Goal: Browse casually

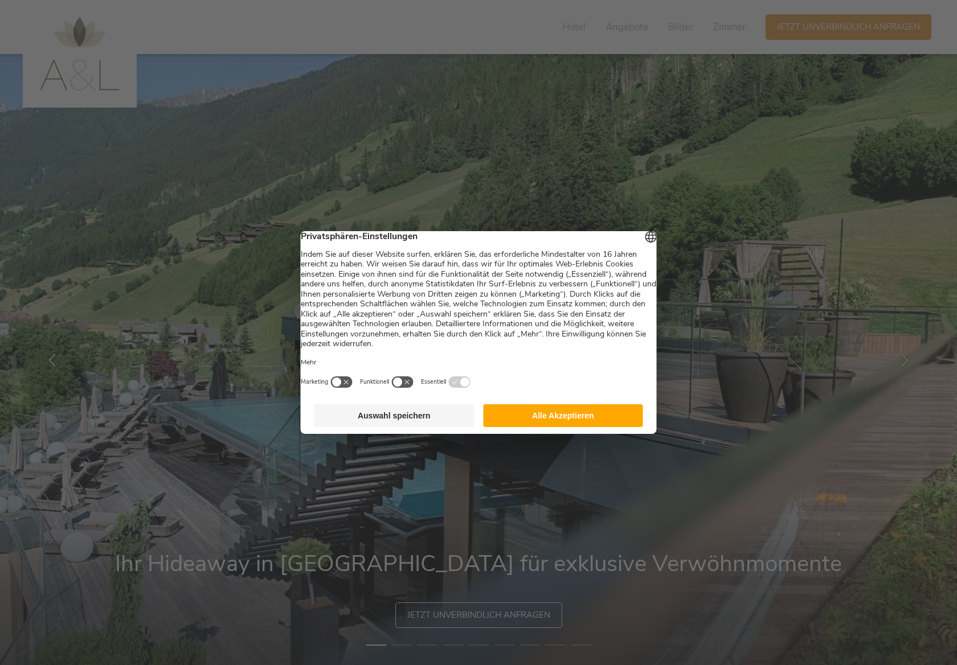
click at [544, 419] on button "Alle Akzeptieren" at bounding box center [563, 416] width 160 height 23
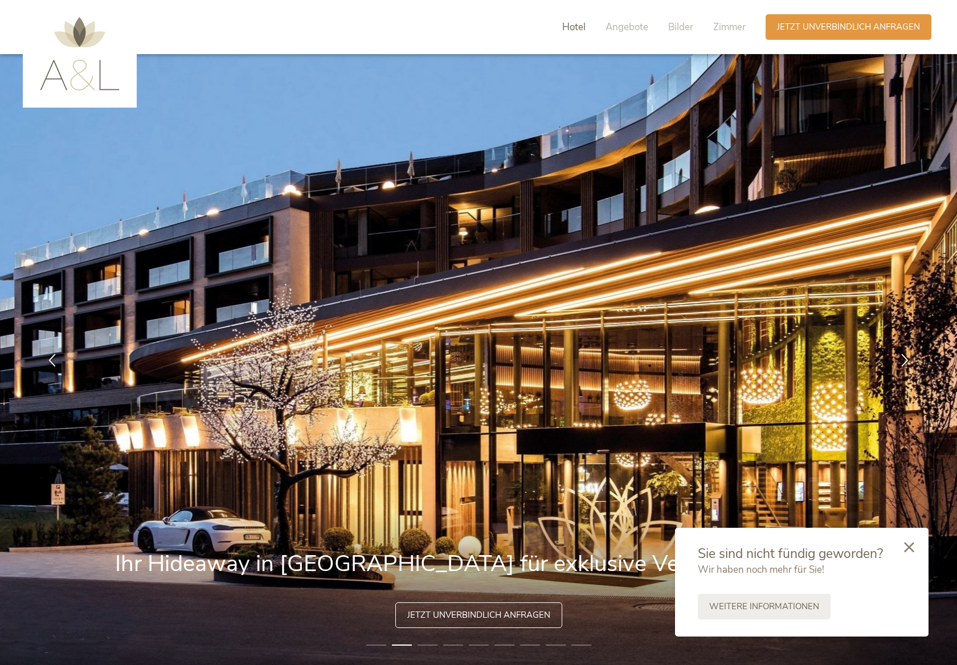
click at [573, 24] on span "Hotel" at bounding box center [573, 27] width 23 height 13
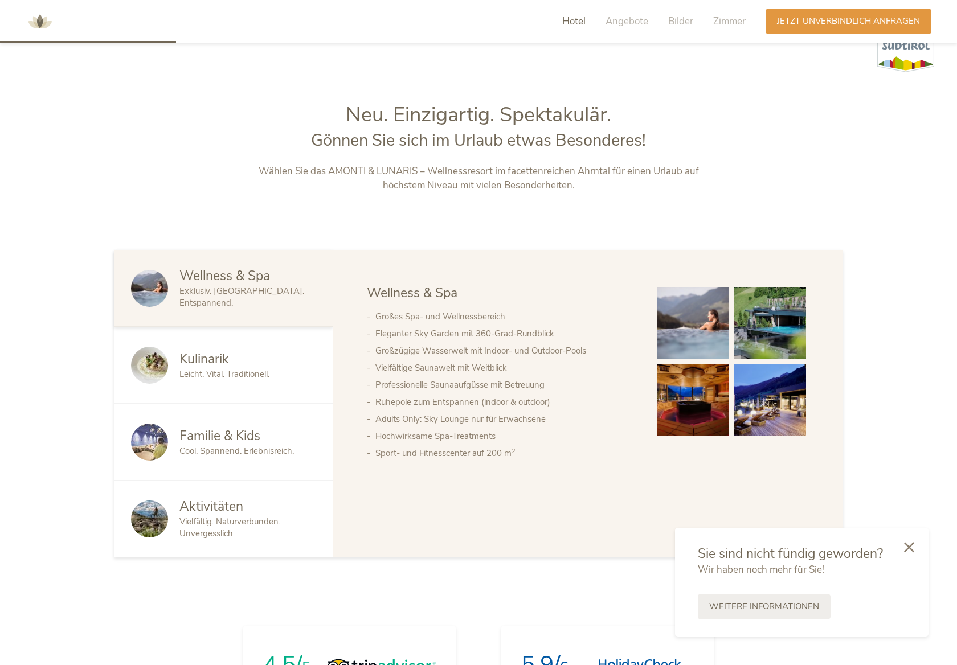
scroll to position [705, 0]
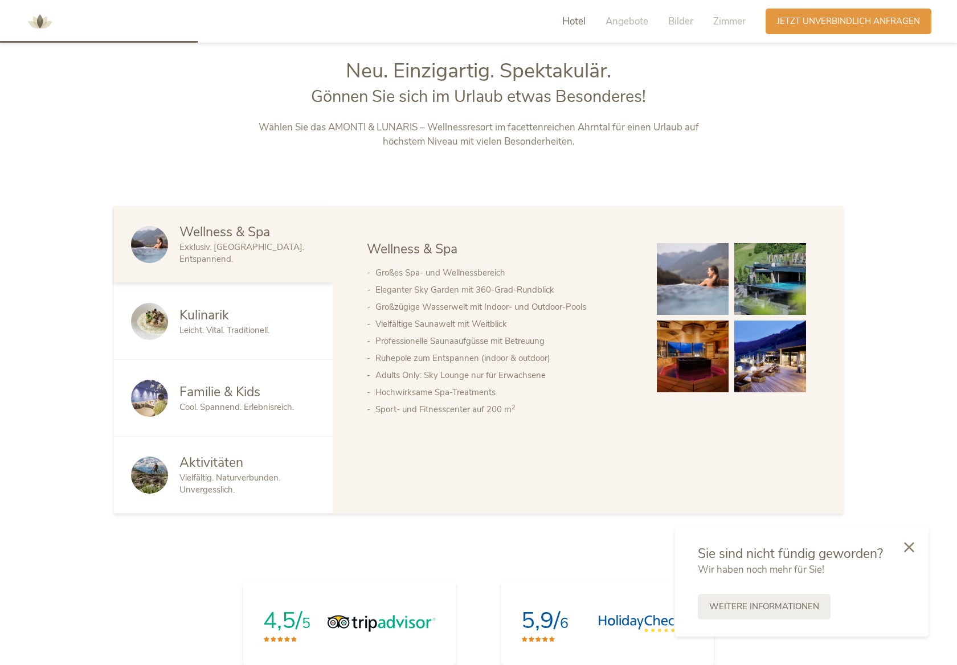
click at [236, 405] on span "Cool. Spannend. Erlebnisreich." at bounding box center [236, 407] width 115 height 11
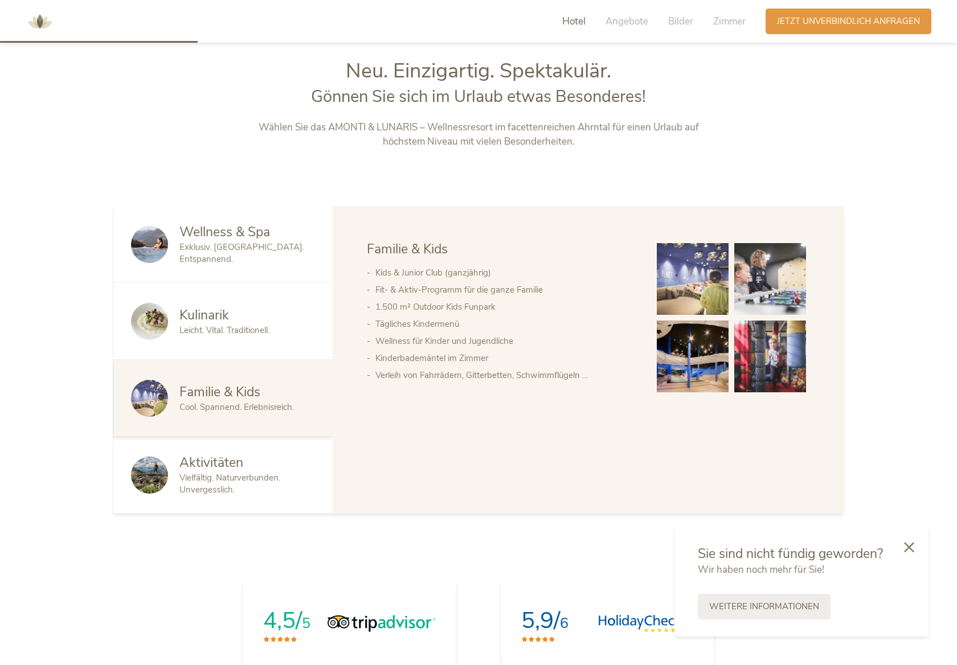
click at [691, 277] on img at bounding box center [693, 279] width 72 height 72
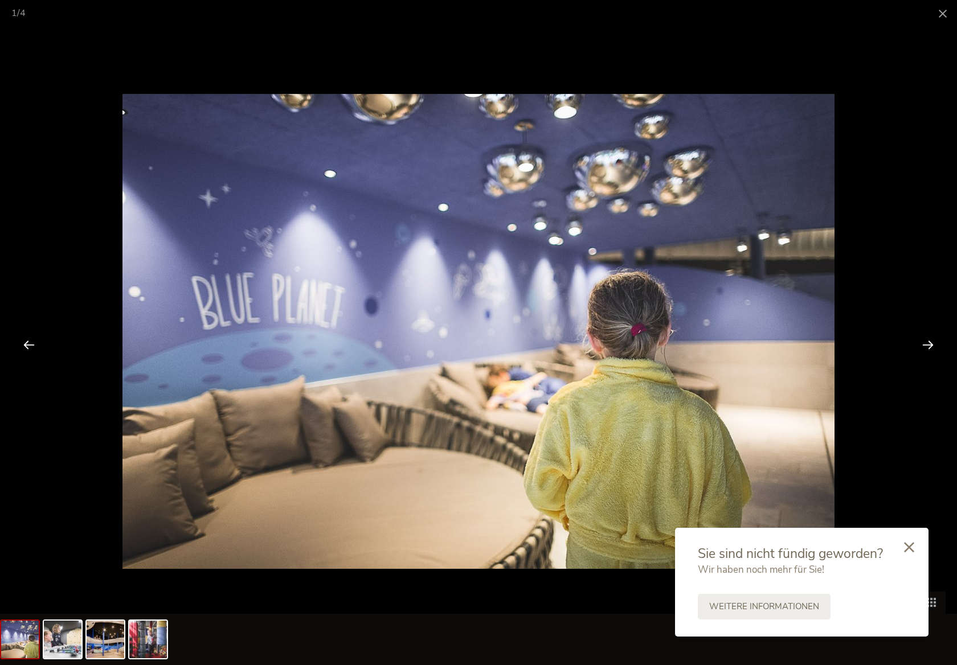
click at [927, 343] on div at bounding box center [927, 344] width 35 height 35
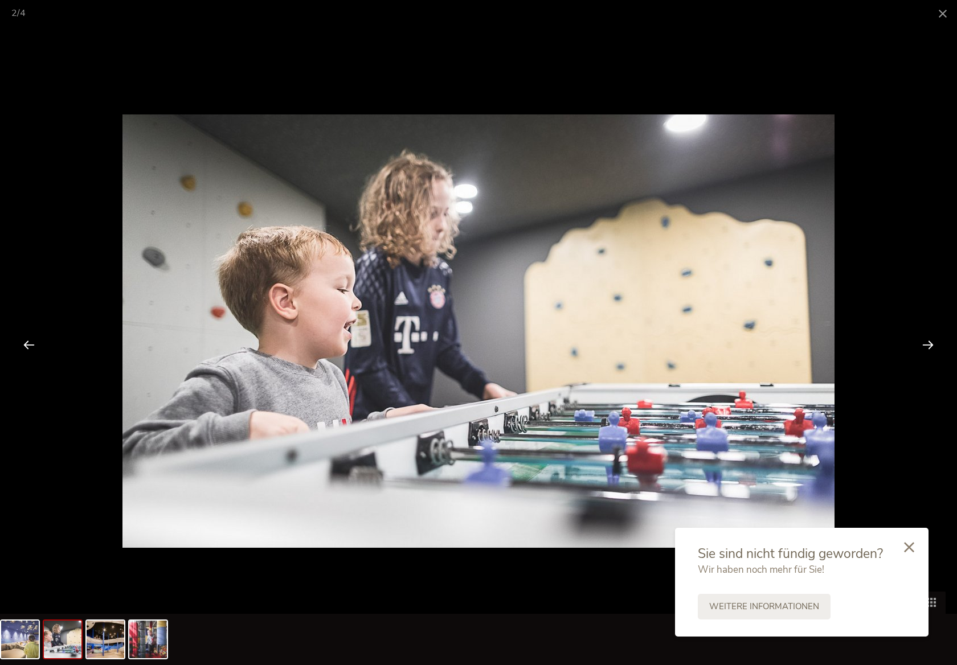
click at [927, 343] on div at bounding box center [927, 344] width 35 height 35
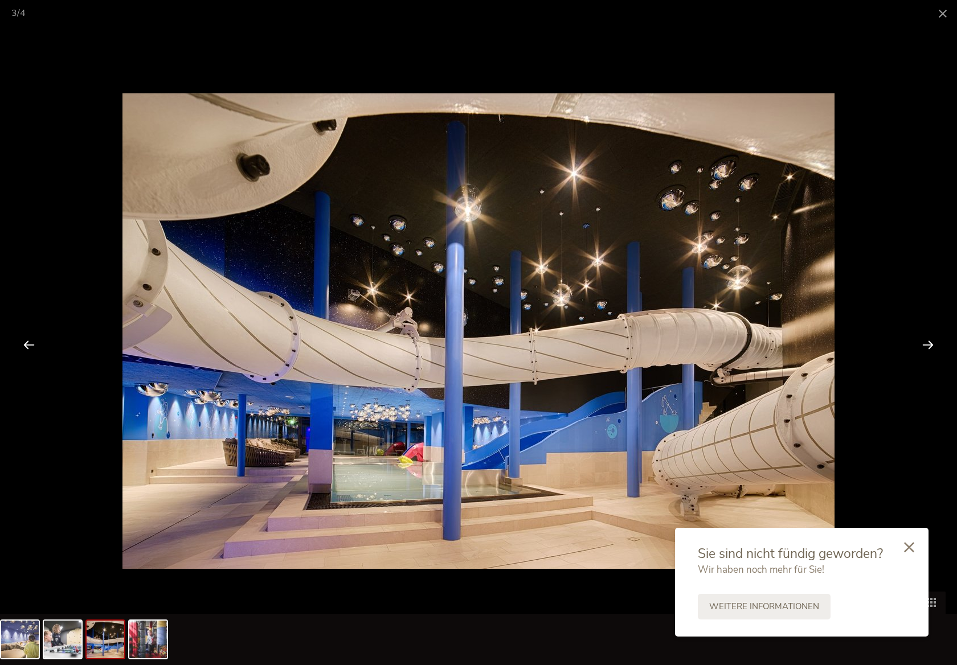
click at [927, 343] on div at bounding box center [927, 344] width 35 height 35
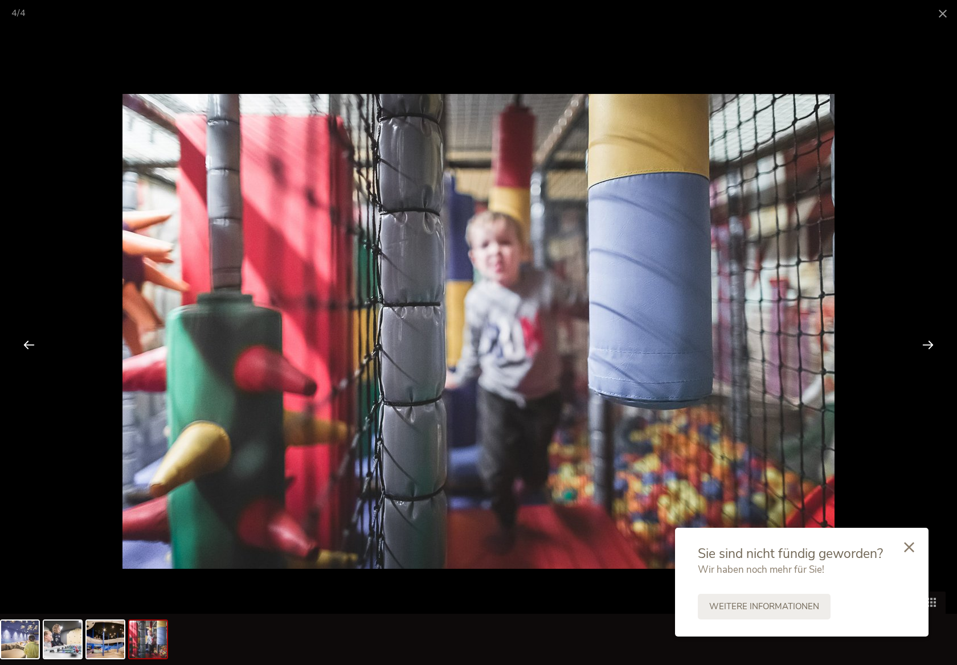
scroll to position [701, 0]
click at [927, 343] on div at bounding box center [927, 344] width 35 height 35
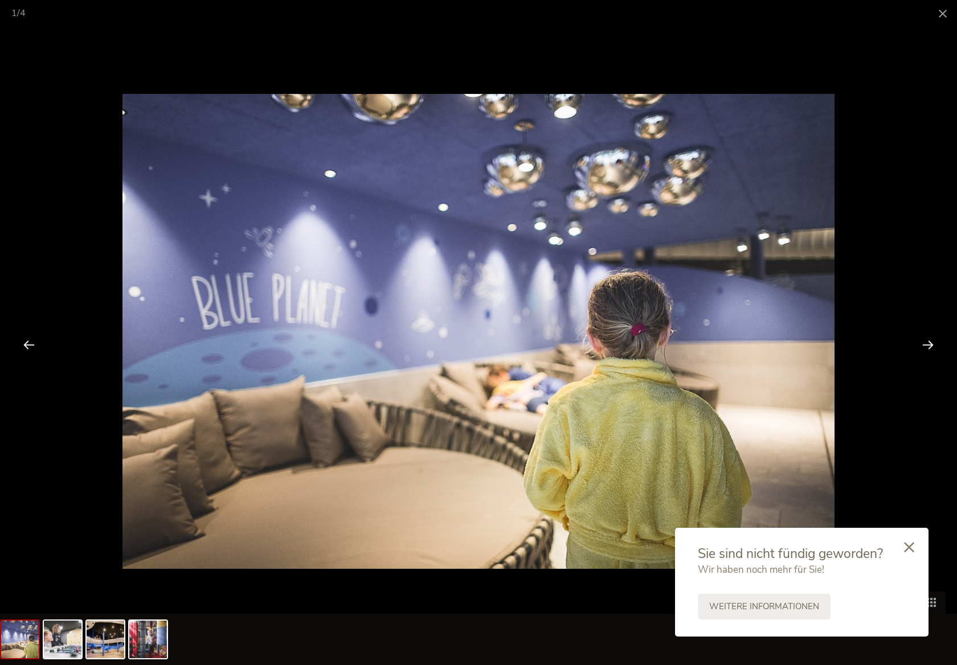
click at [927, 343] on div at bounding box center [927, 344] width 35 height 35
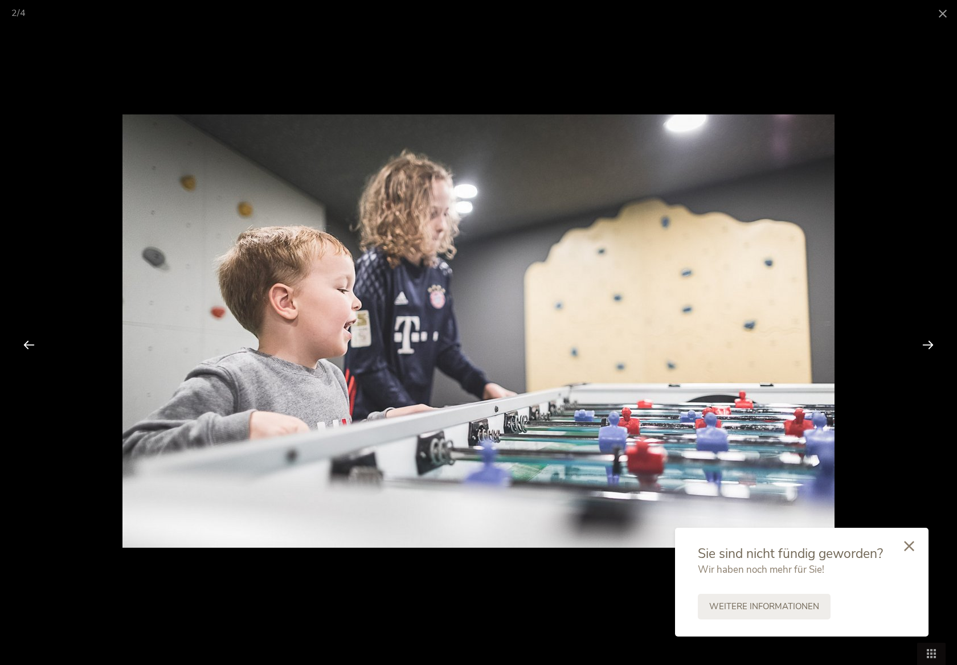
click at [913, 546] on icon at bounding box center [909, 546] width 10 height 10
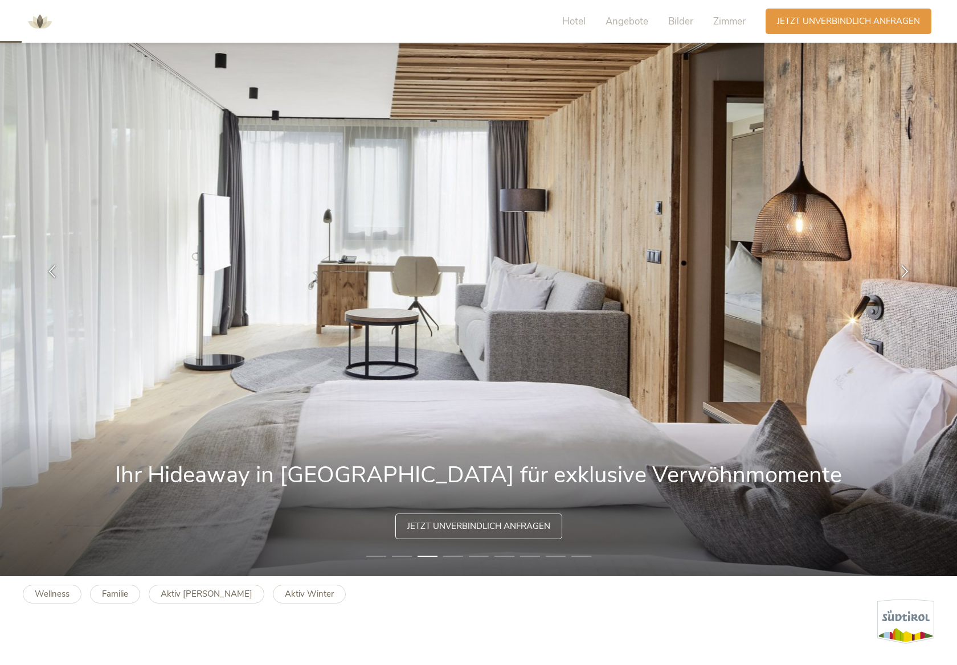
scroll to position [89, 0]
click at [456, 554] on li "4" at bounding box center [453, 555] width 20 height 11
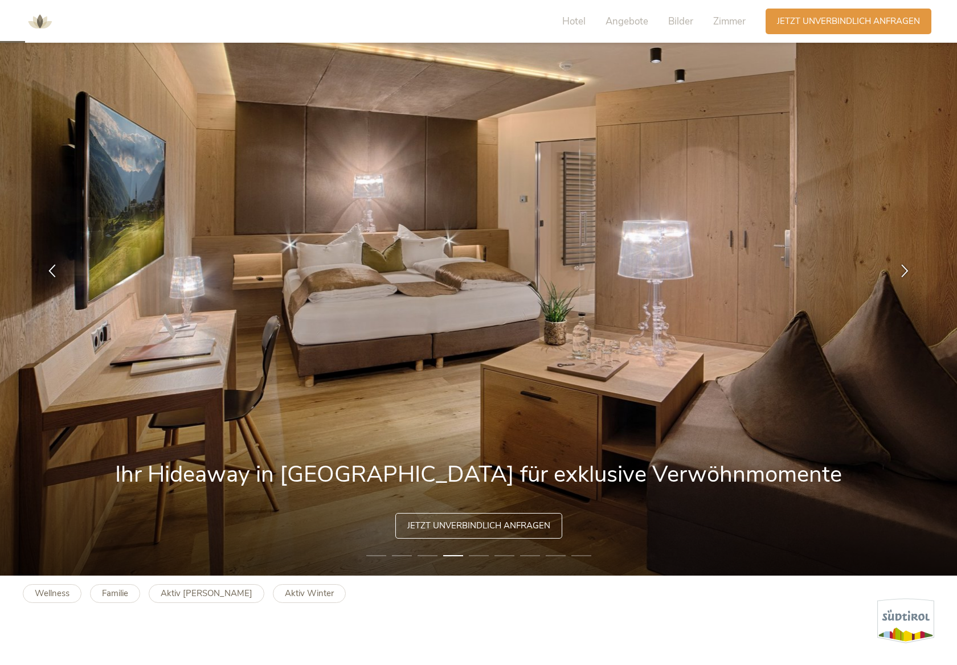
click at [484, 555] on li "5" at bounding box center [479, 555] width 20 height 11
click at [490, 550] on img at bounding box center [478, 270] width 957 height 611
click at [588, 551] on li "9" at bounding box center [581, 555] width 20 height 11
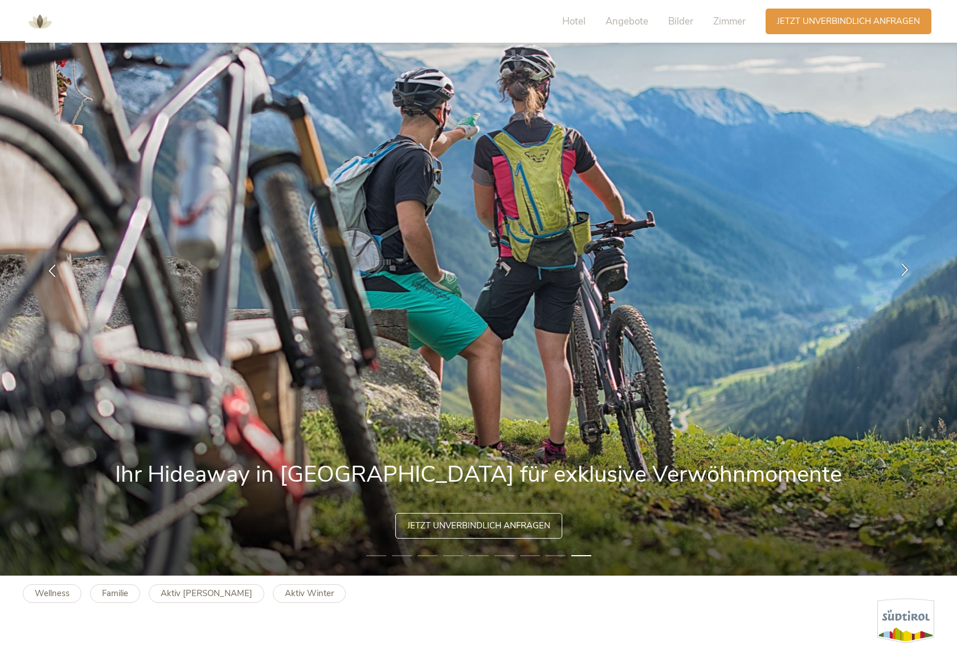
click at [908, 261] on div at bounding box center [905, 270] width 36 height 36
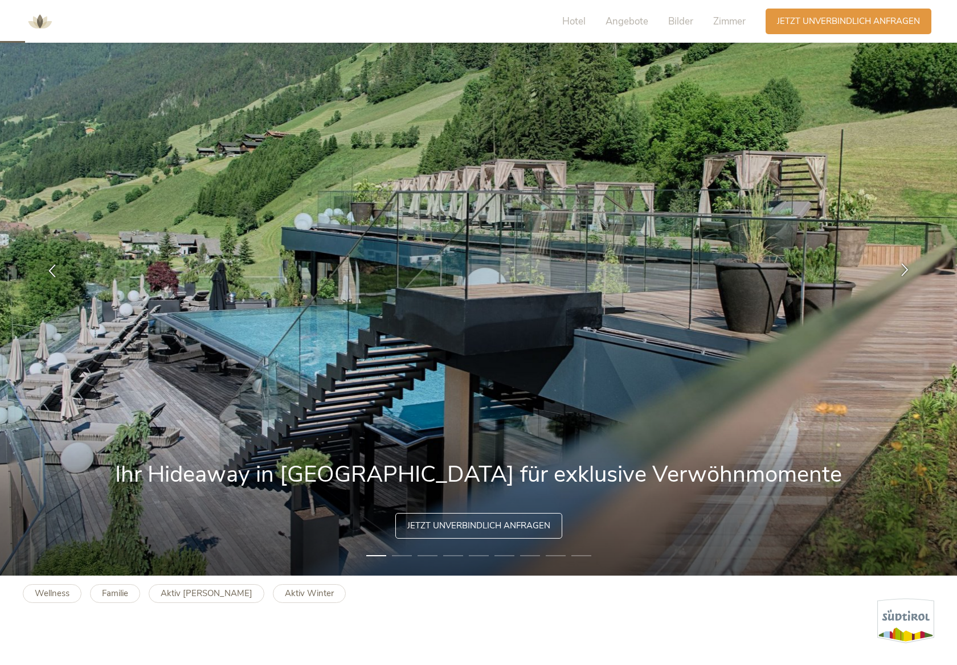
click at [908, 260] on div at bounding box center [905, 270] width 36 height 36
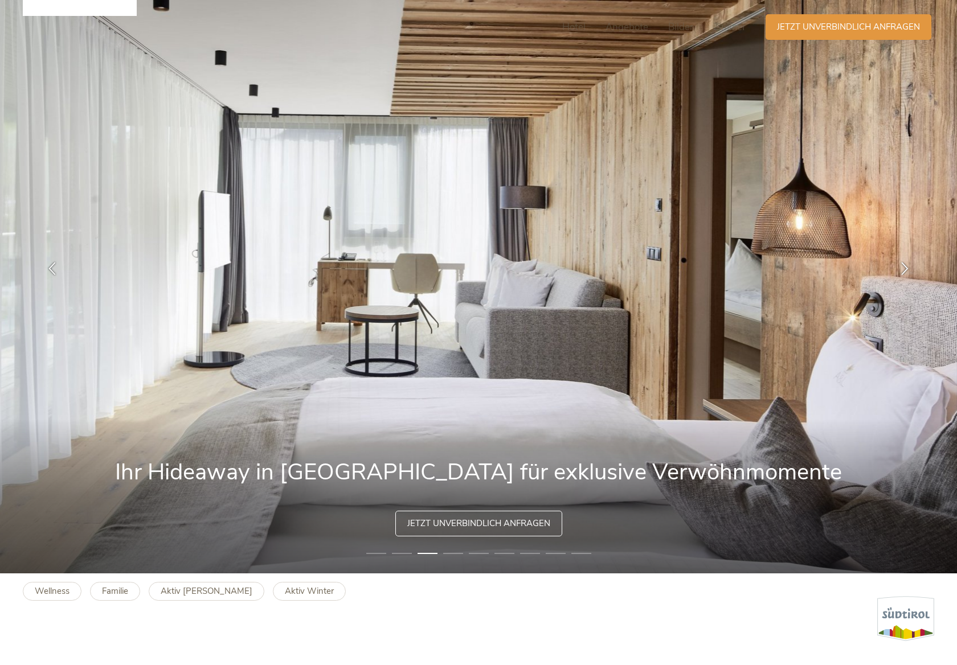
scroll to position [0, 0]
